Goal: Transaction & Acquisition: Purchase product/service

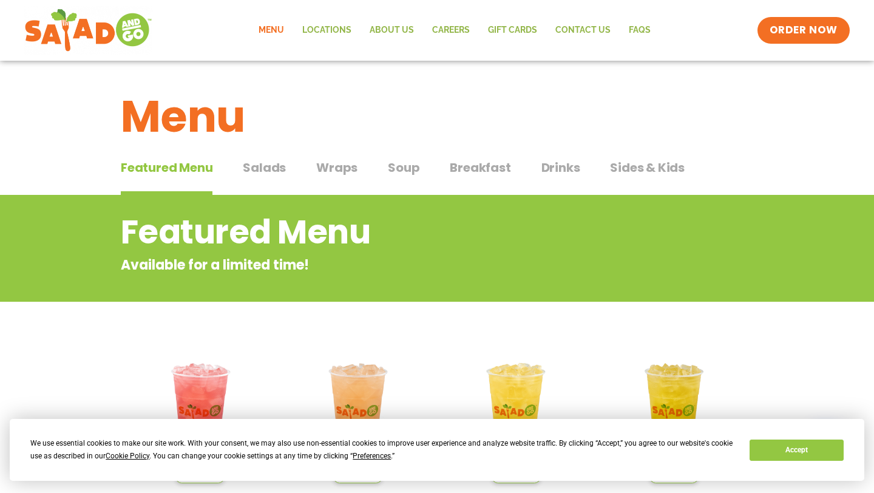
click at [268, 169] on span "Salads" at bounding box center [264, 167] width 43 height 18
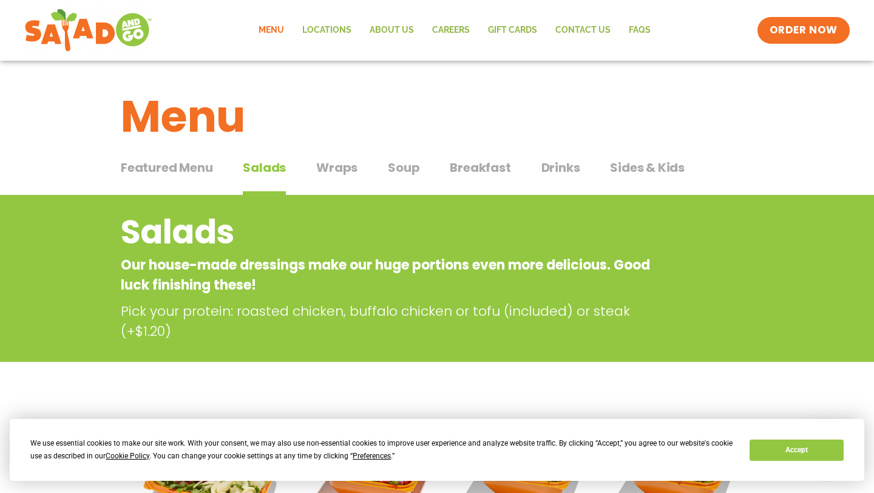
click at [328, 169] on span "Wraps" at bounding box center [336, 167] width 41 height 18
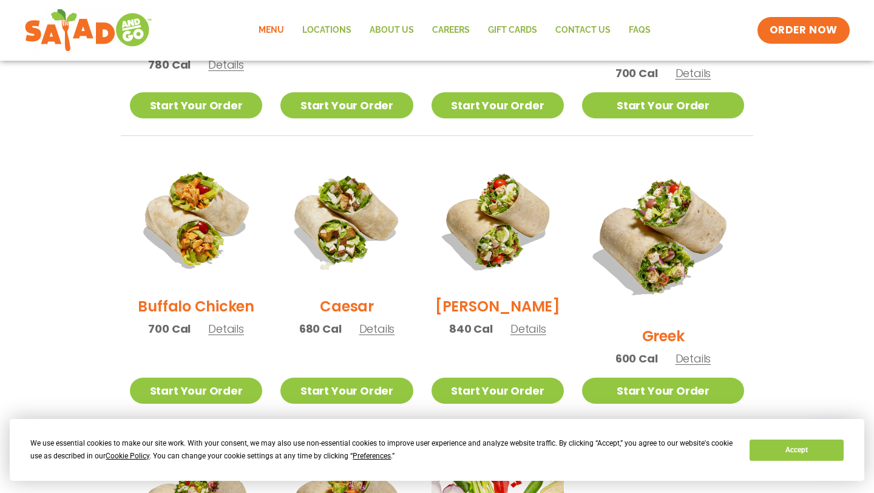
scroll to position [516, 0]
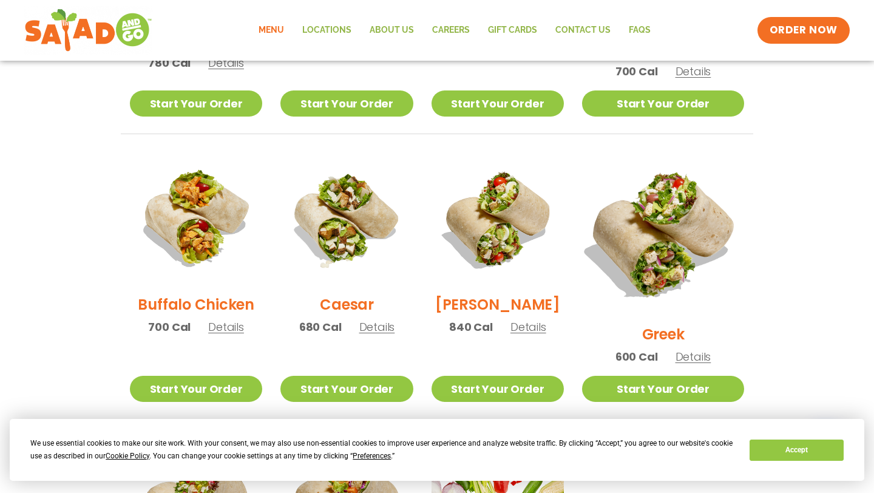
click at [673, 198] on img at bounding box center [663, 233] width 190 height 190
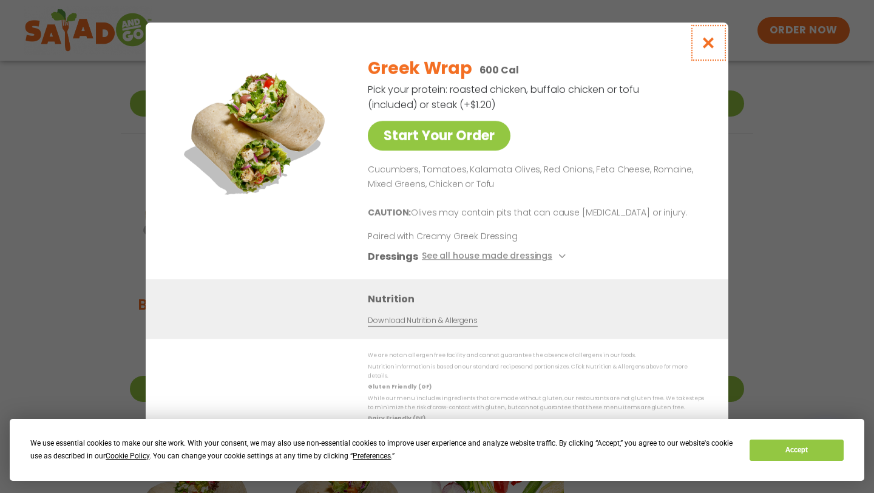
click at [711, 45] on icon "Close modal" at bounding box center [708, 42] width 15 height 13
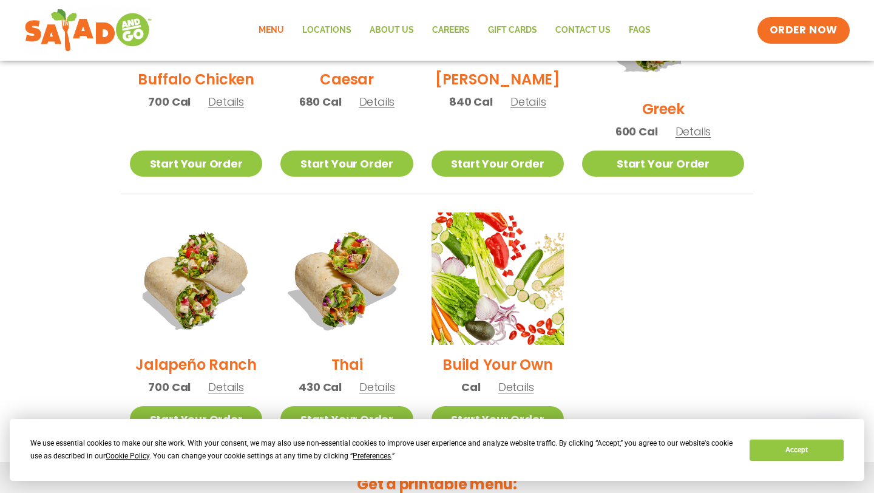
scroll to position [742, 0]
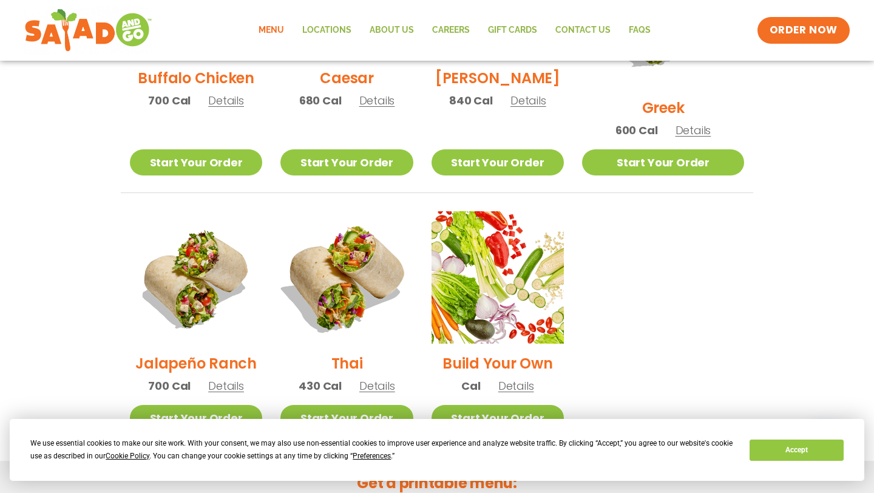
click at [405, 269] on img at bounding box center [346, 277] width 155 height 155
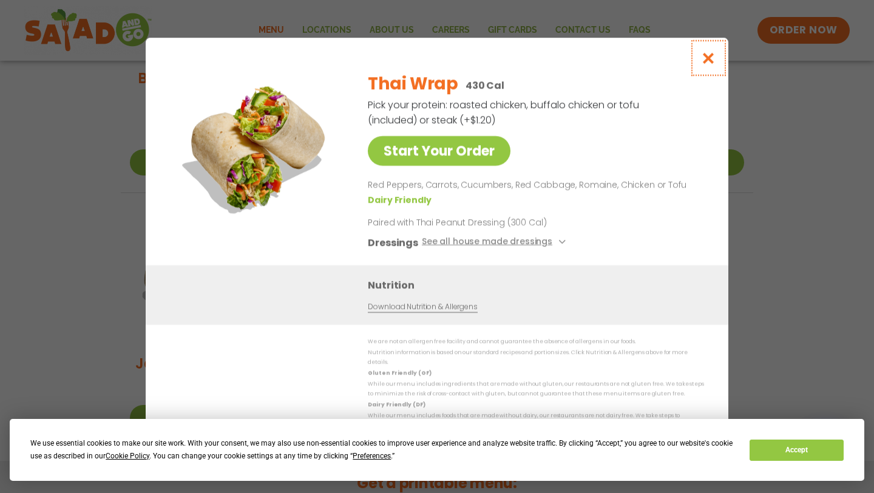
click at [702, 64] on icon "Close modal" at bounding box center [708, 58] width 15 height 13
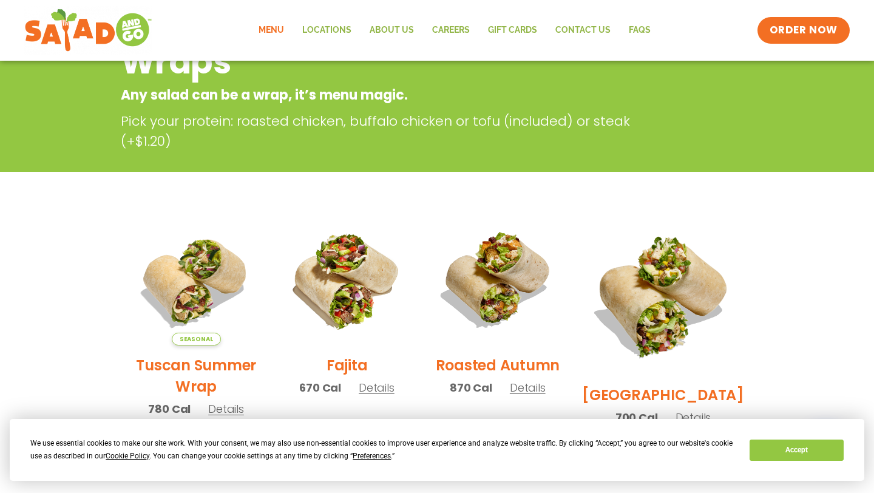
scroll to position [69, 0]
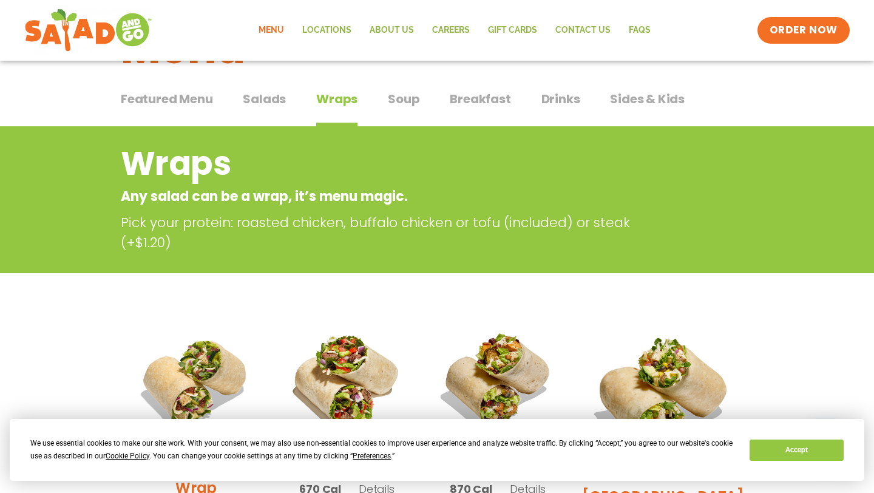
click at [278, 100] on span "Salads" at bounding box center [264, 99] width 43 height 18
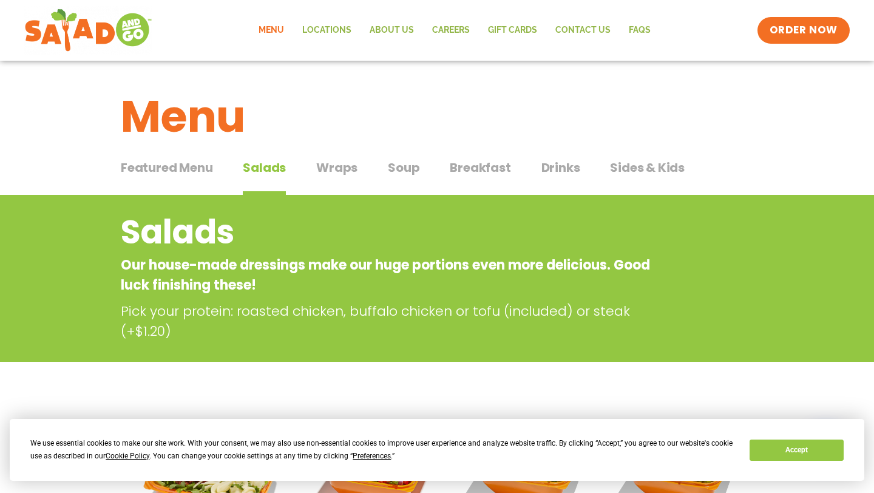
click at [405, 170] on span "Soup" at bounding box center [404, 167] width 32 height 18
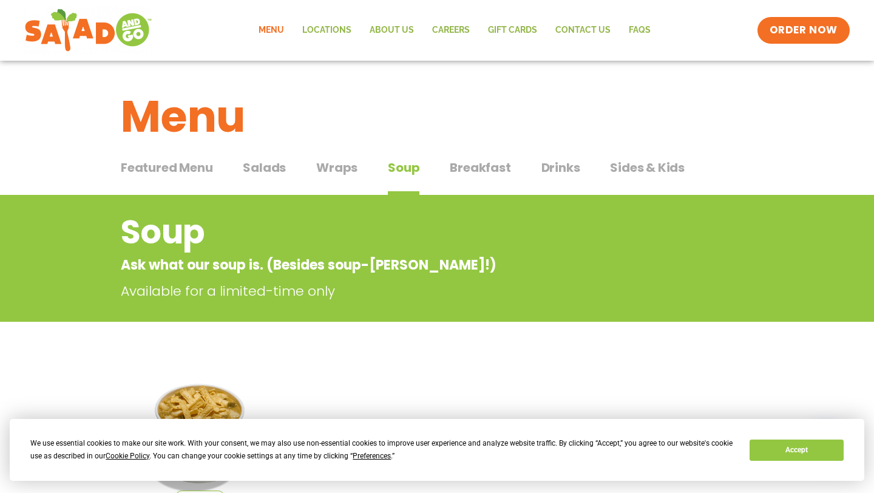
click at [494, 173] on span "Breakfast" at bounding box center [480, 167] width 61 height 18
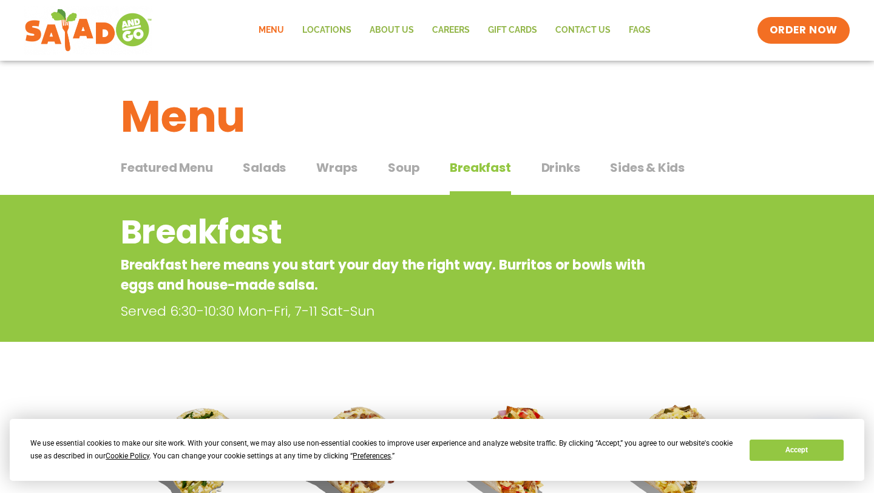
click at [552, 161] on span "Drinks" at bounding box center [560, 167] width 39 height 18
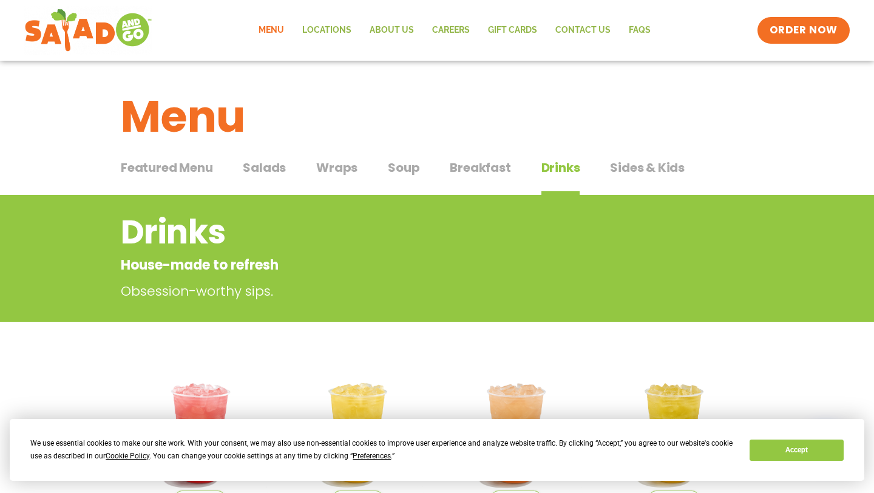
click at [642, 164] on span "Sides & Kids" at bounding box center [647, 167] width 75 height 18
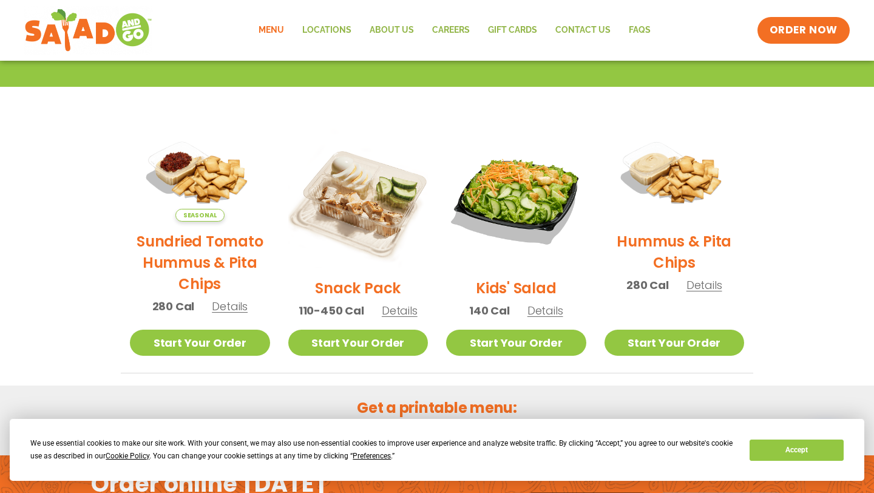
scroll to position [240, 0]
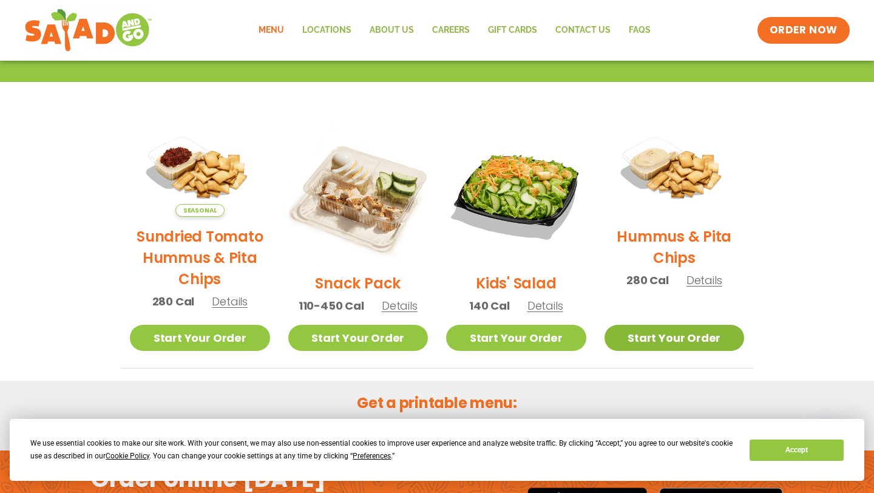
click at [657, 350] on link "Start Your Order" at bounding box center [674, 338] width 140 height 26
